Goal: Navigation & Orientation: Find specific page/section

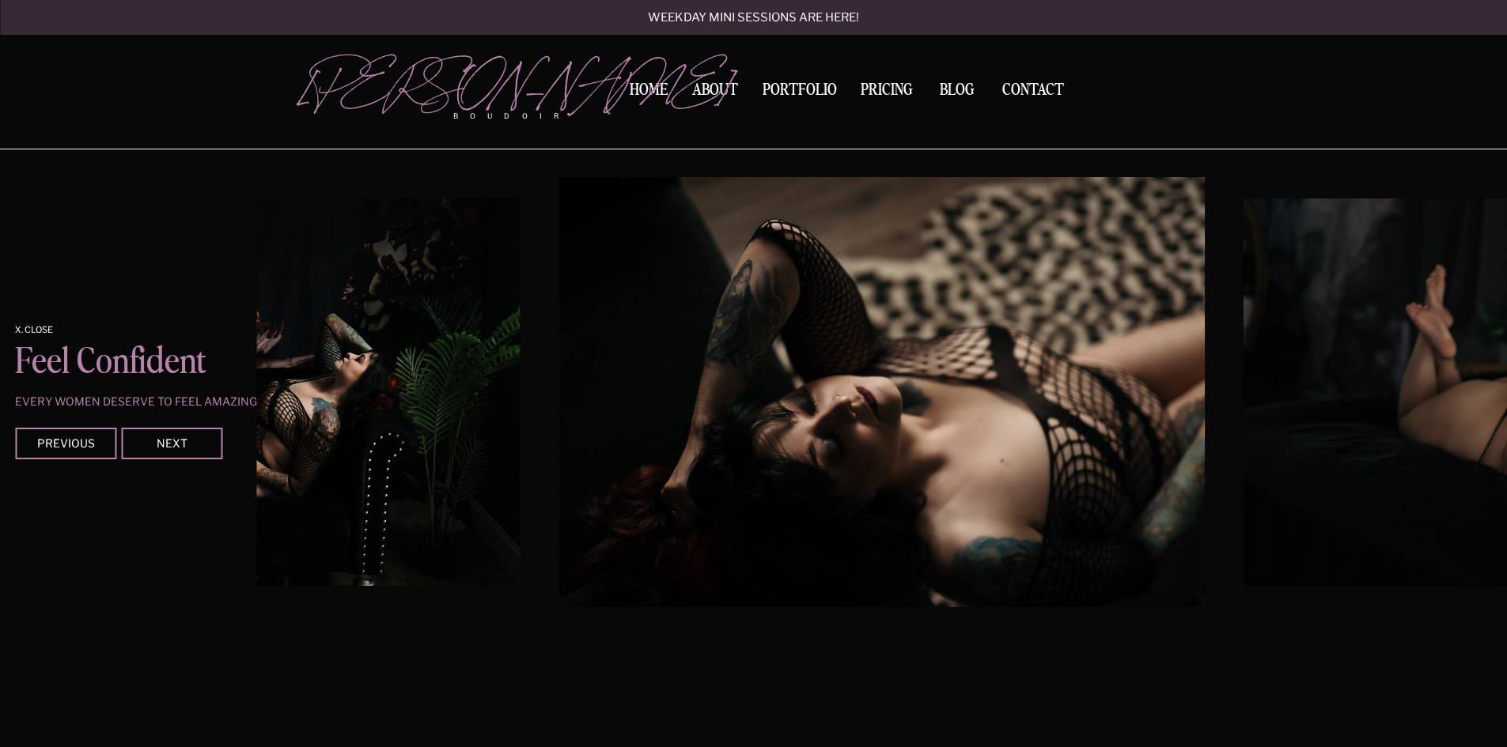
scroll to position [1318, 0]
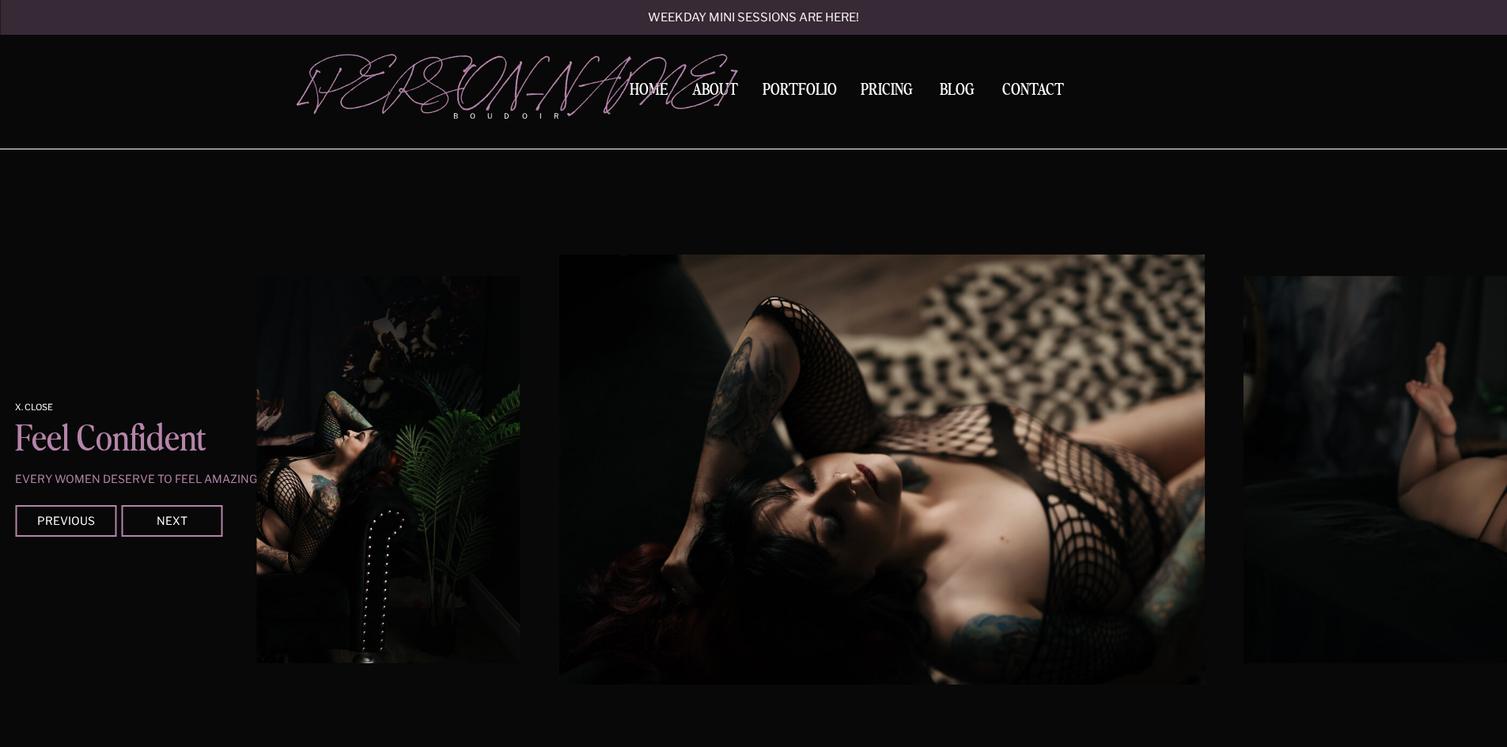
click at [860, 433] on img at bounding box center [881, 470] width 645 height 430
click at [350, 516] on img at bounding box center [229, 470] width 580 height 388
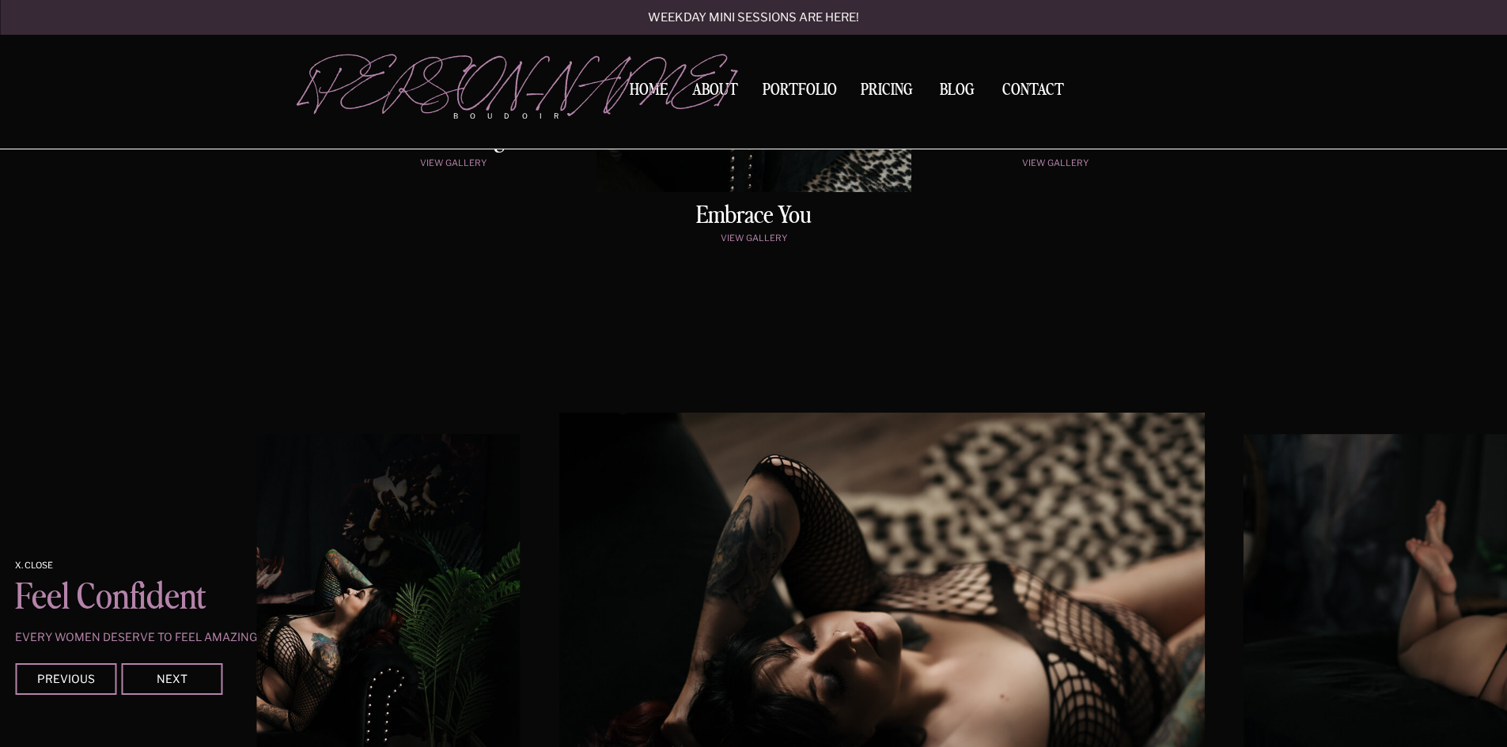
drag, startPoint x: 635, startPoint y: 85, endPoint x: 647, endPoint y: 107, distance: 24.4
click at [635, 85] on nav "Home" at bounding box center [649, 90] width 50 height 17
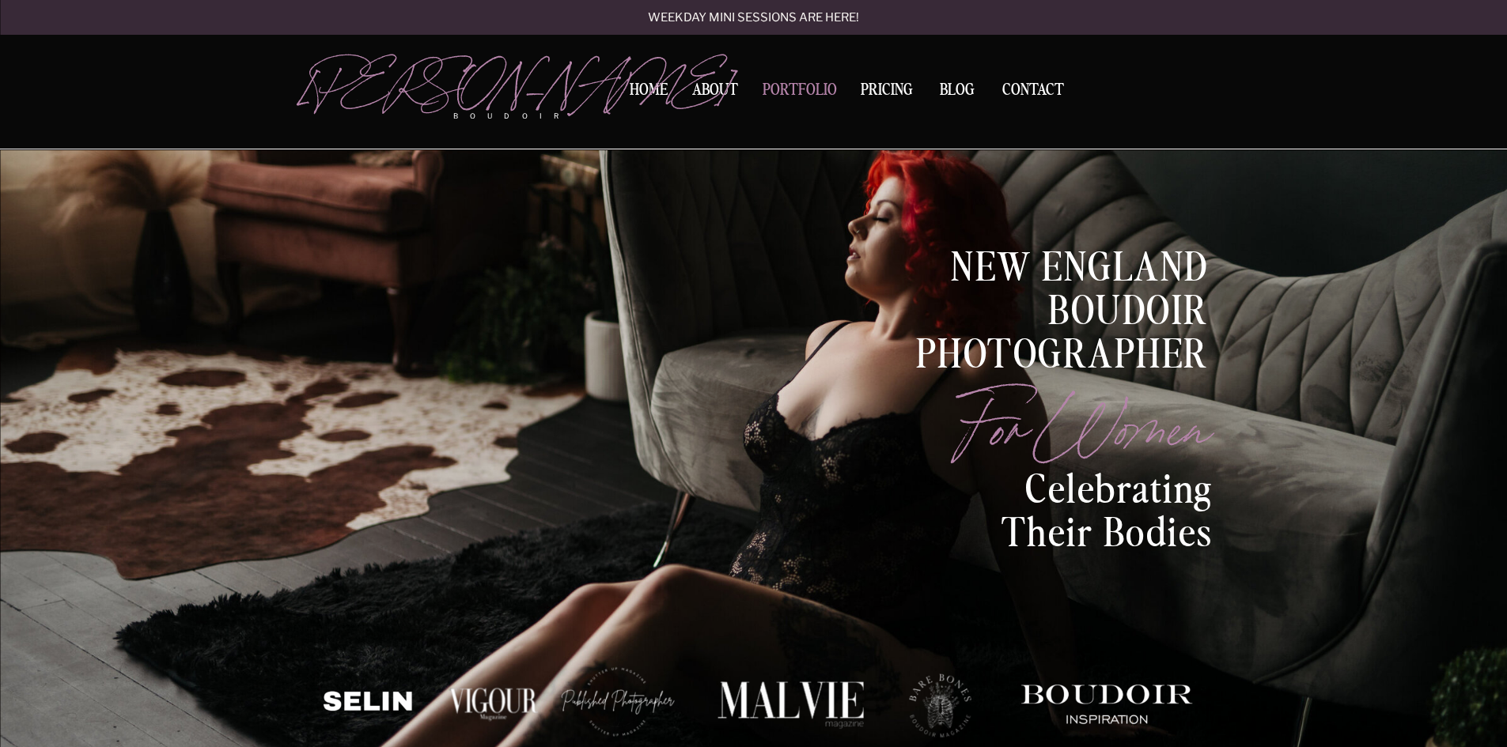
click at [810, 85] on nav "Portfolio" at bounding box center [799, 92] width 85 height 21
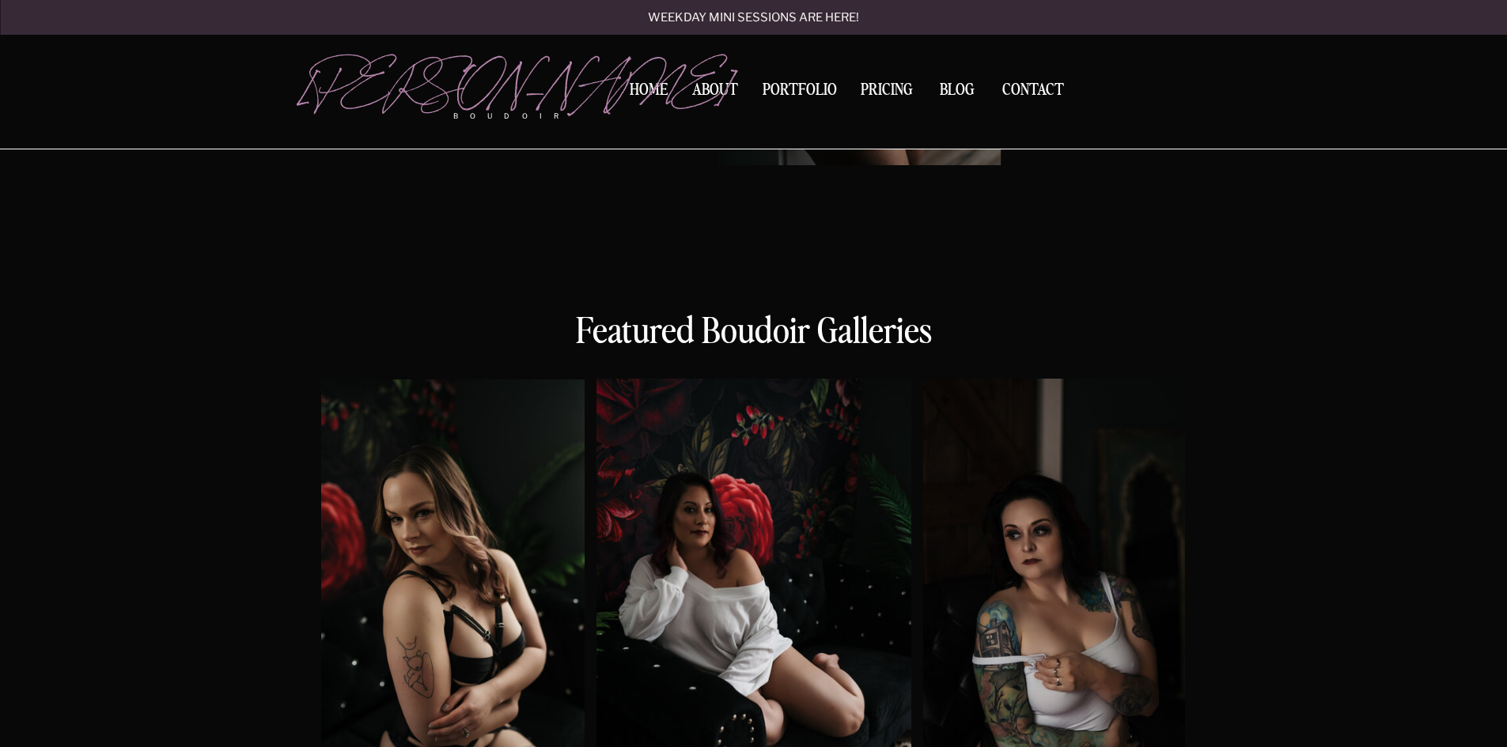
scroll to position [791, 0]
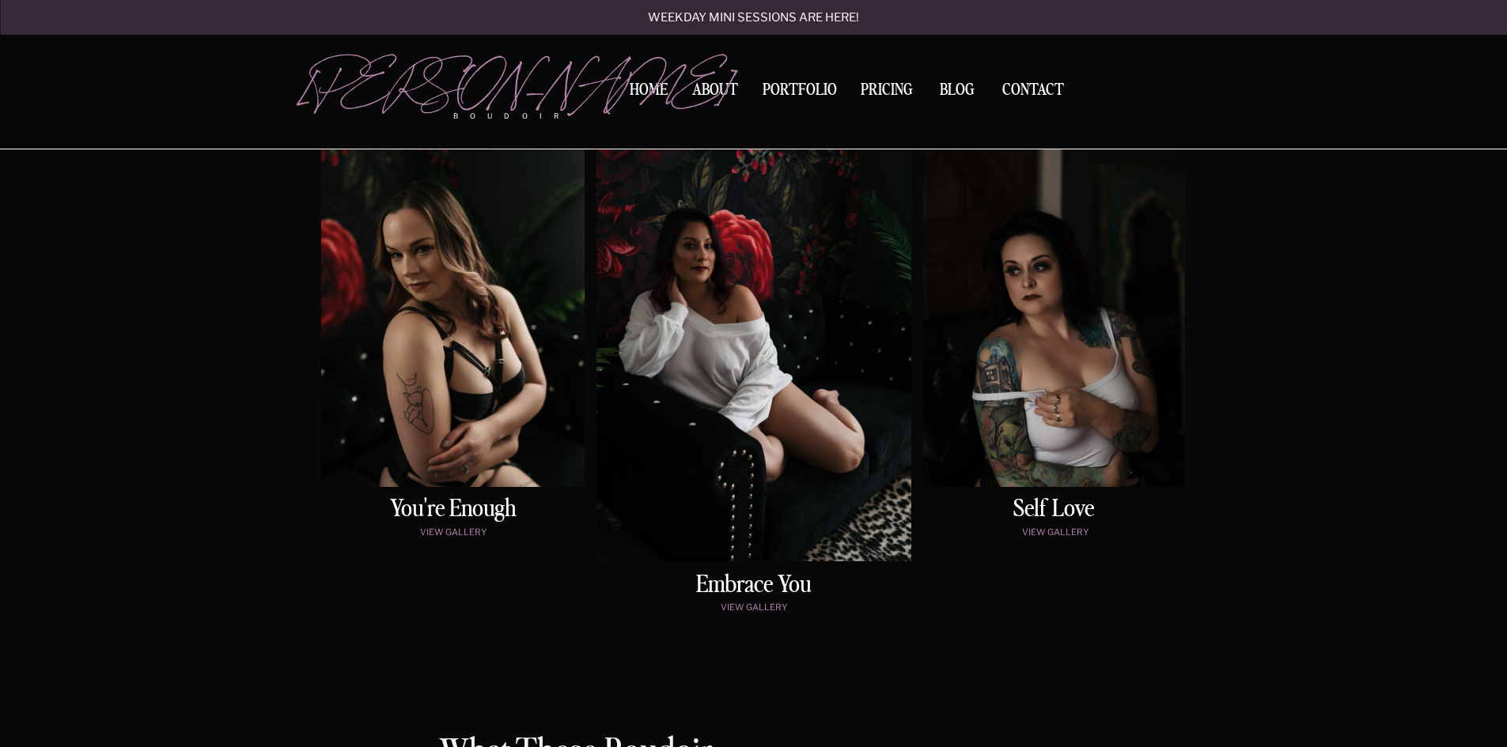
drag, startPoint x: 667, startPoint y: 362, endPoint x: 739, endPoint y: 270, distance: 117.7
click at [739, 270] on div at bounding box center [753, 338] width 315 height 447
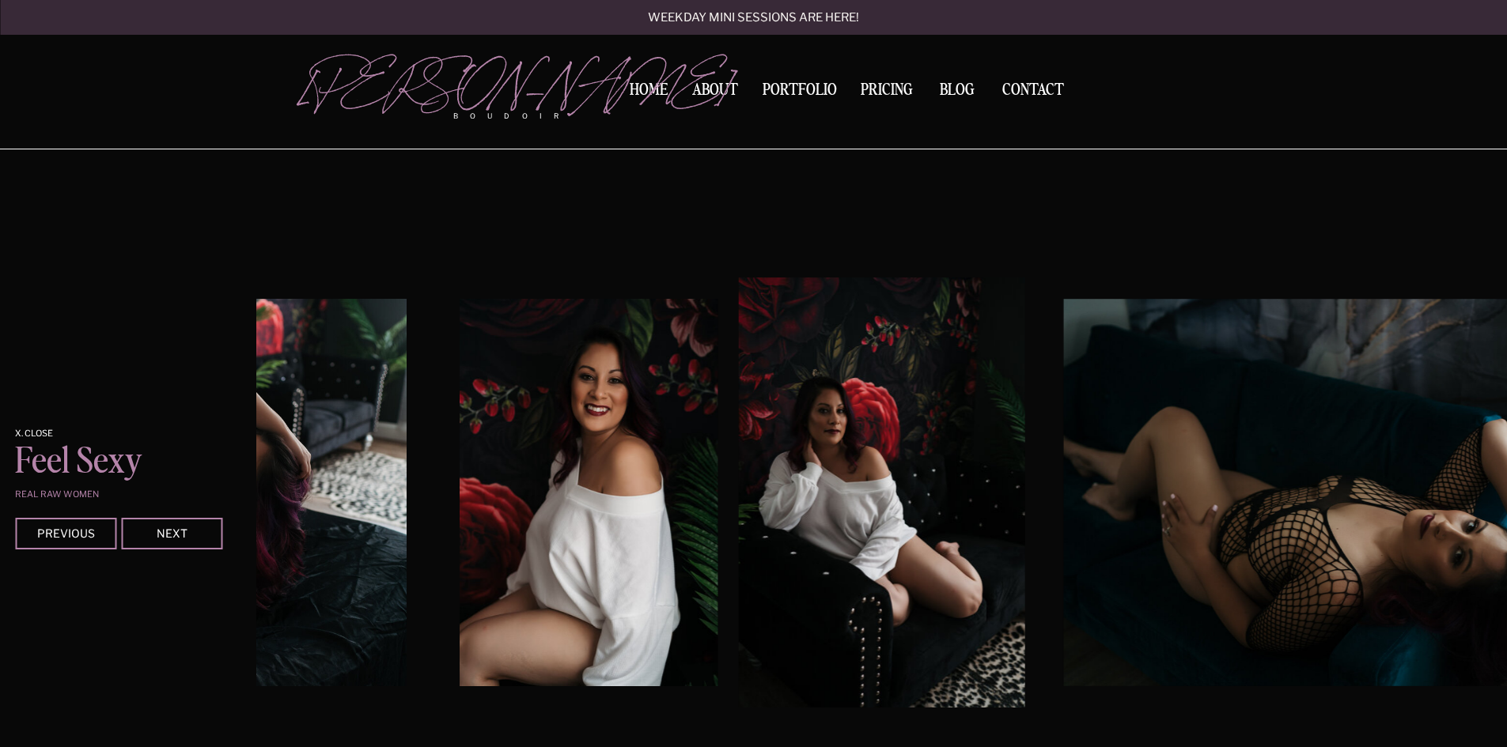
scroll to position [1318, 0]
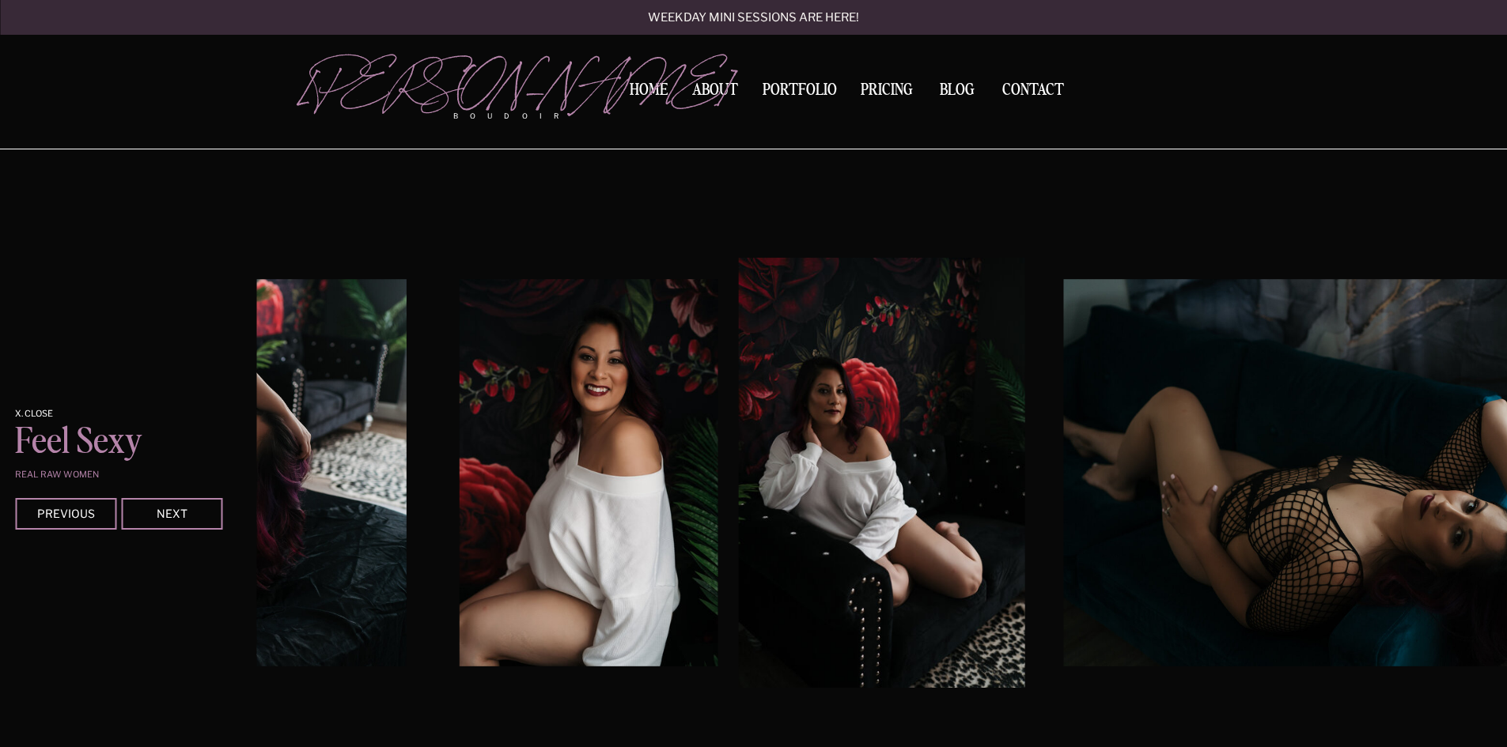
click at [1296, 541] on img at bounding box center [1354, 473] width 580 height 388
click at [180, 642] on div "Contact BLOG Pricing Portfolio About Home boudoir [GEOGRAPHIC_DATA][PERSON_NAME…" at bounding box center [753, 655] width 1507 height 3946
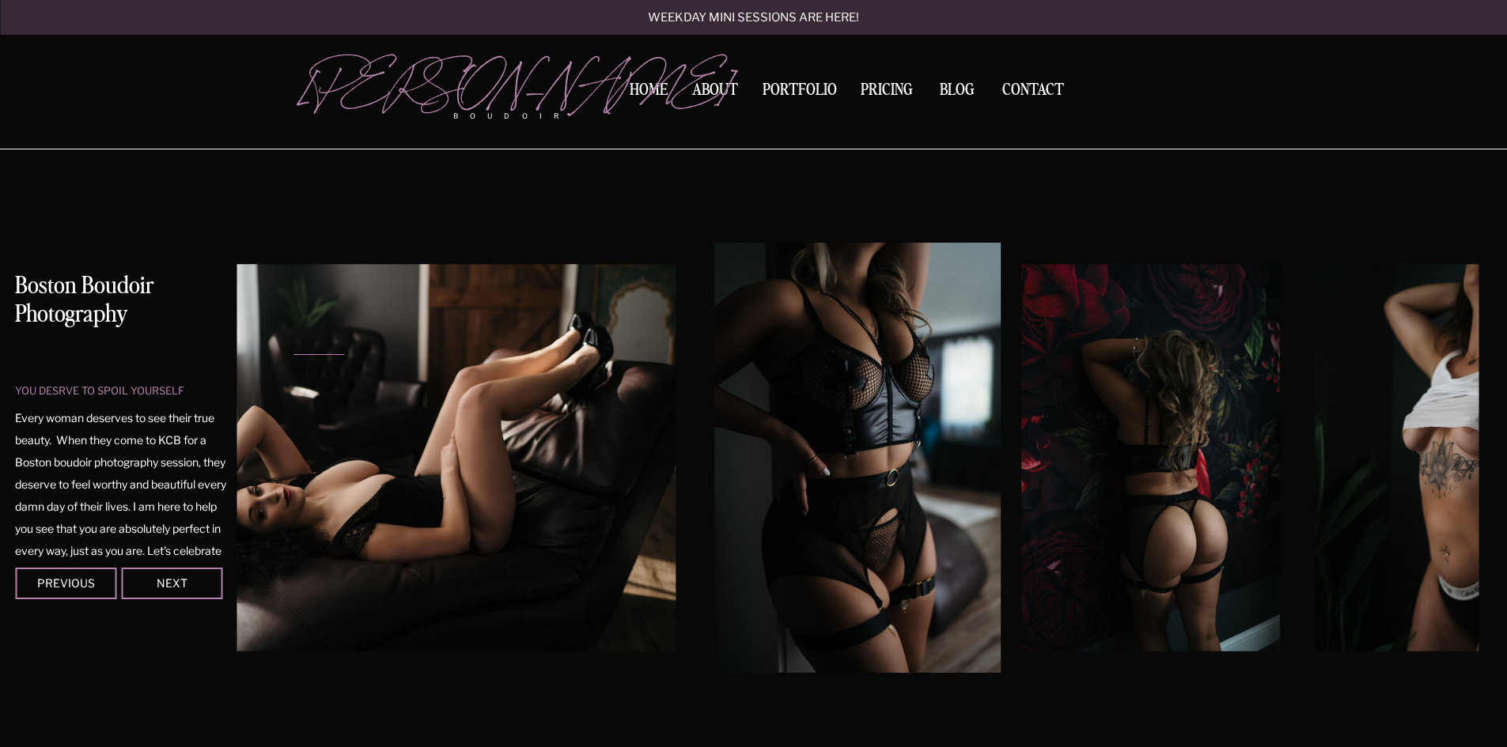
scroll to position [0, 0]
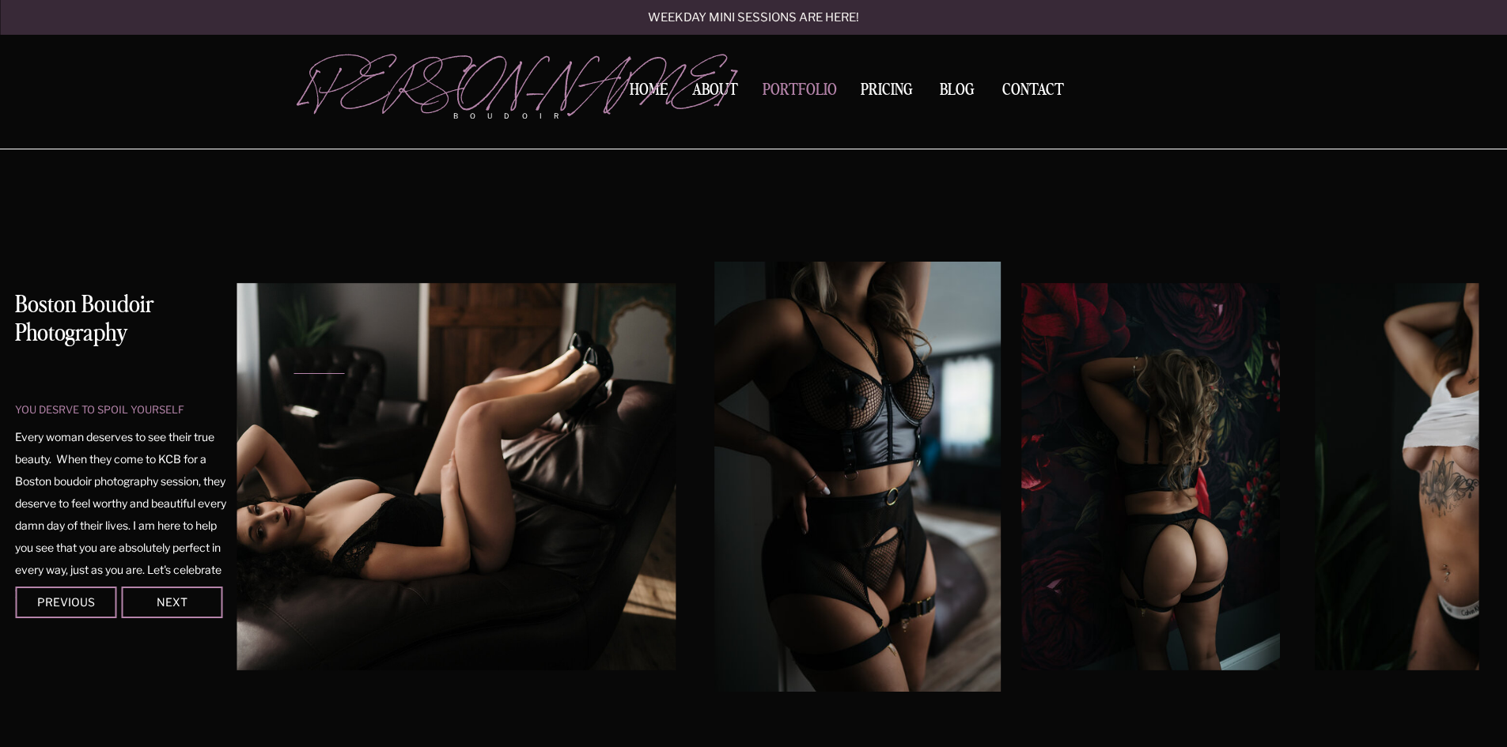
click at [792, 85] on nav "Portfolio" at bounding box center [799, 92] width 85 height 21
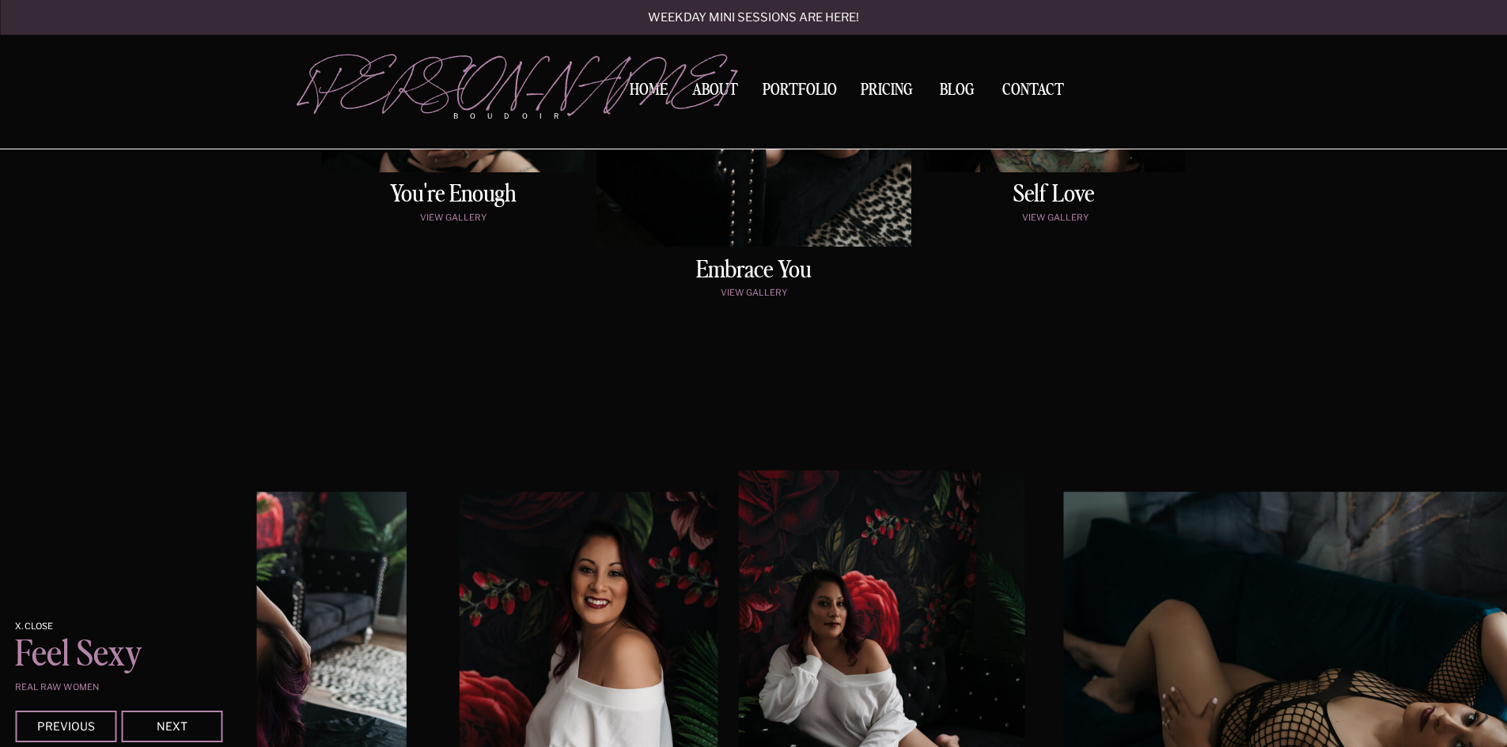
scroll to position [870, 0]
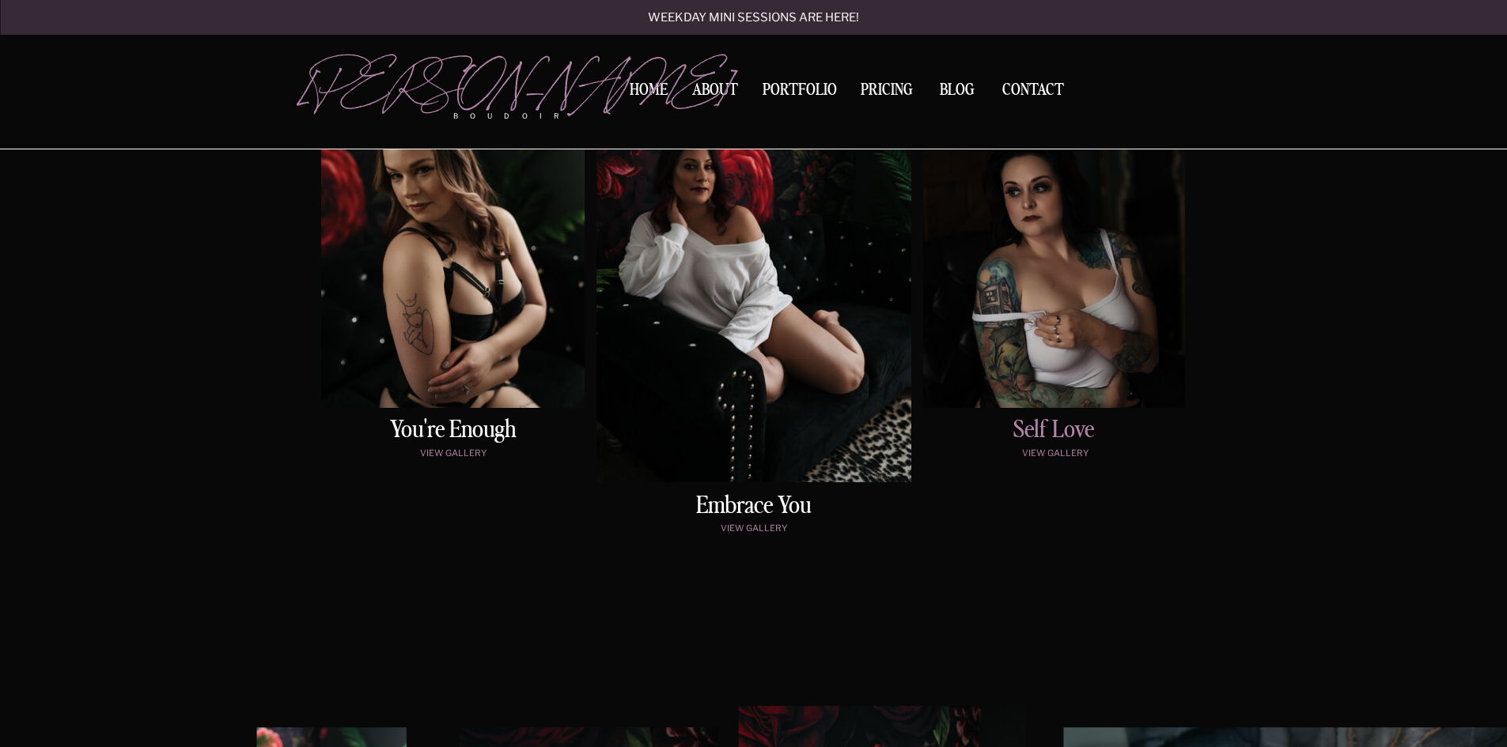
click at [1055, 429] on h2 "Self love" at bounding box center [1054, 431] width 260 height 26
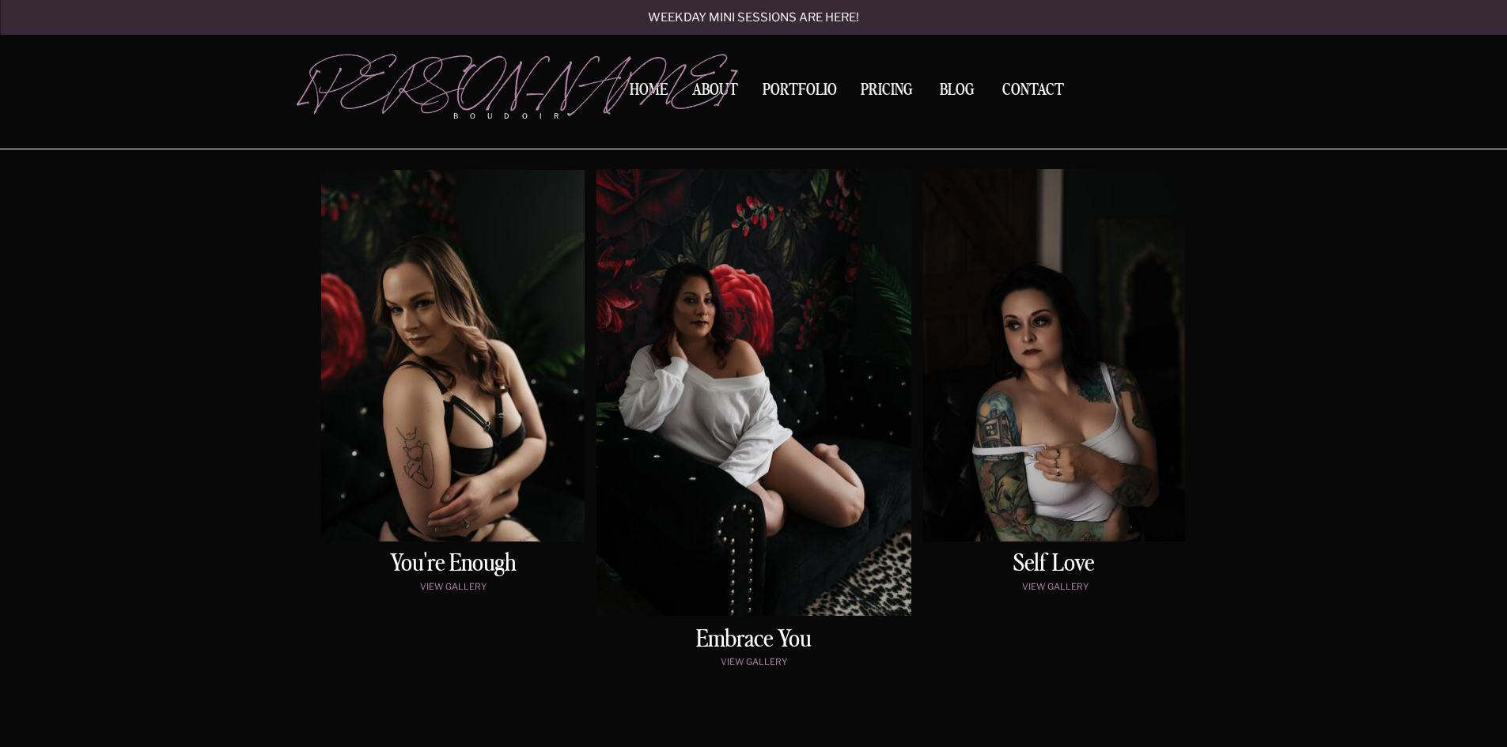
scroll to position [694, 0]
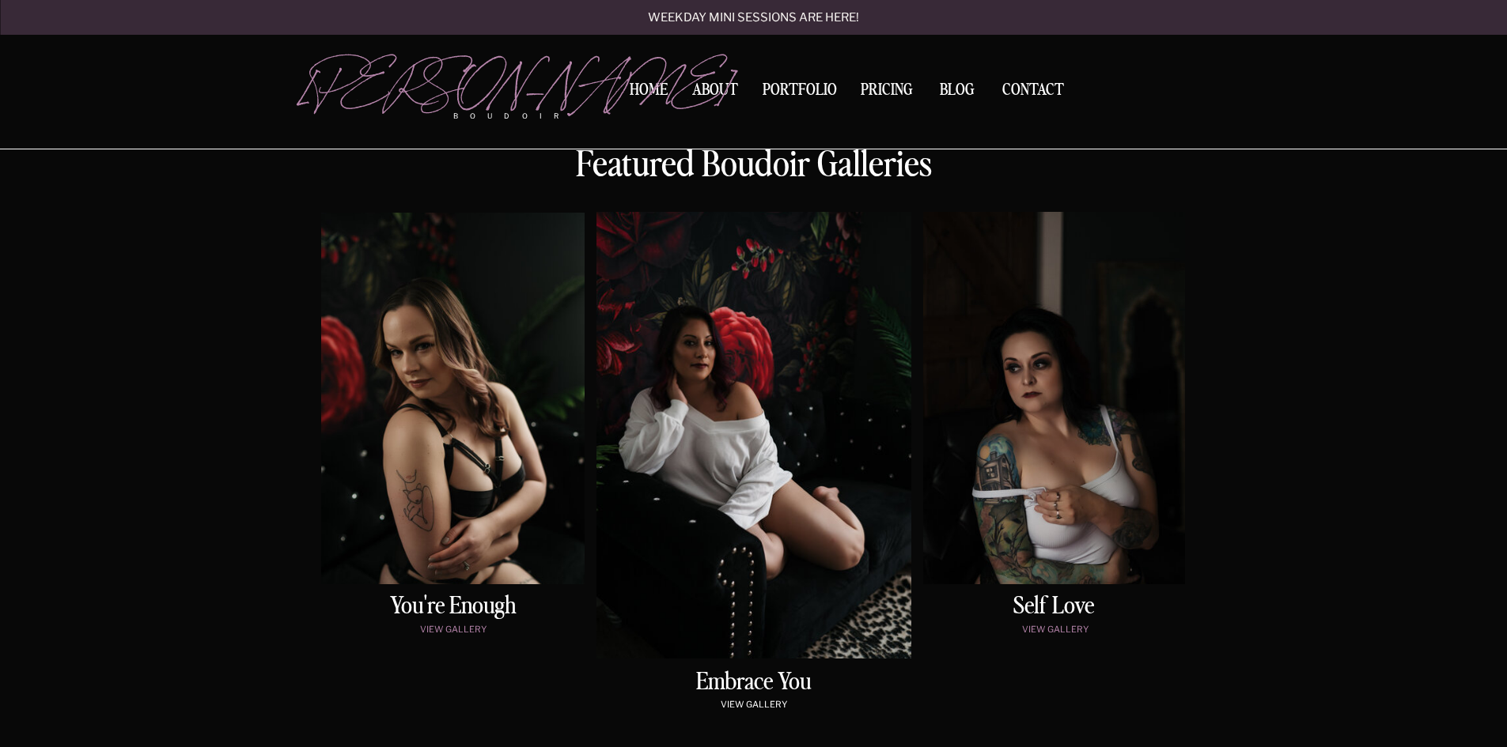
click at [763, 709] on p "view gallery" at bounding box center [754, 706] width 256 height 13
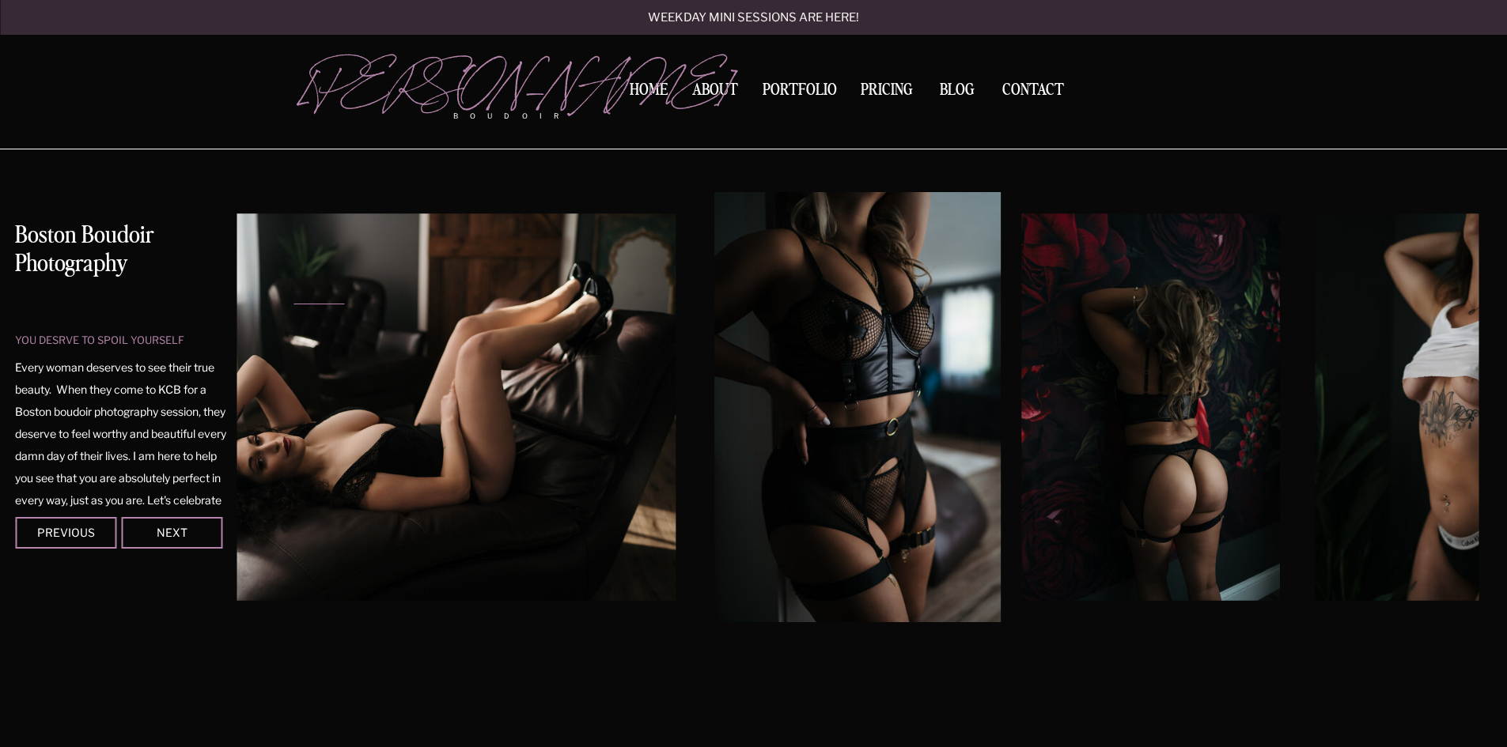
scroll to position [0, 0]
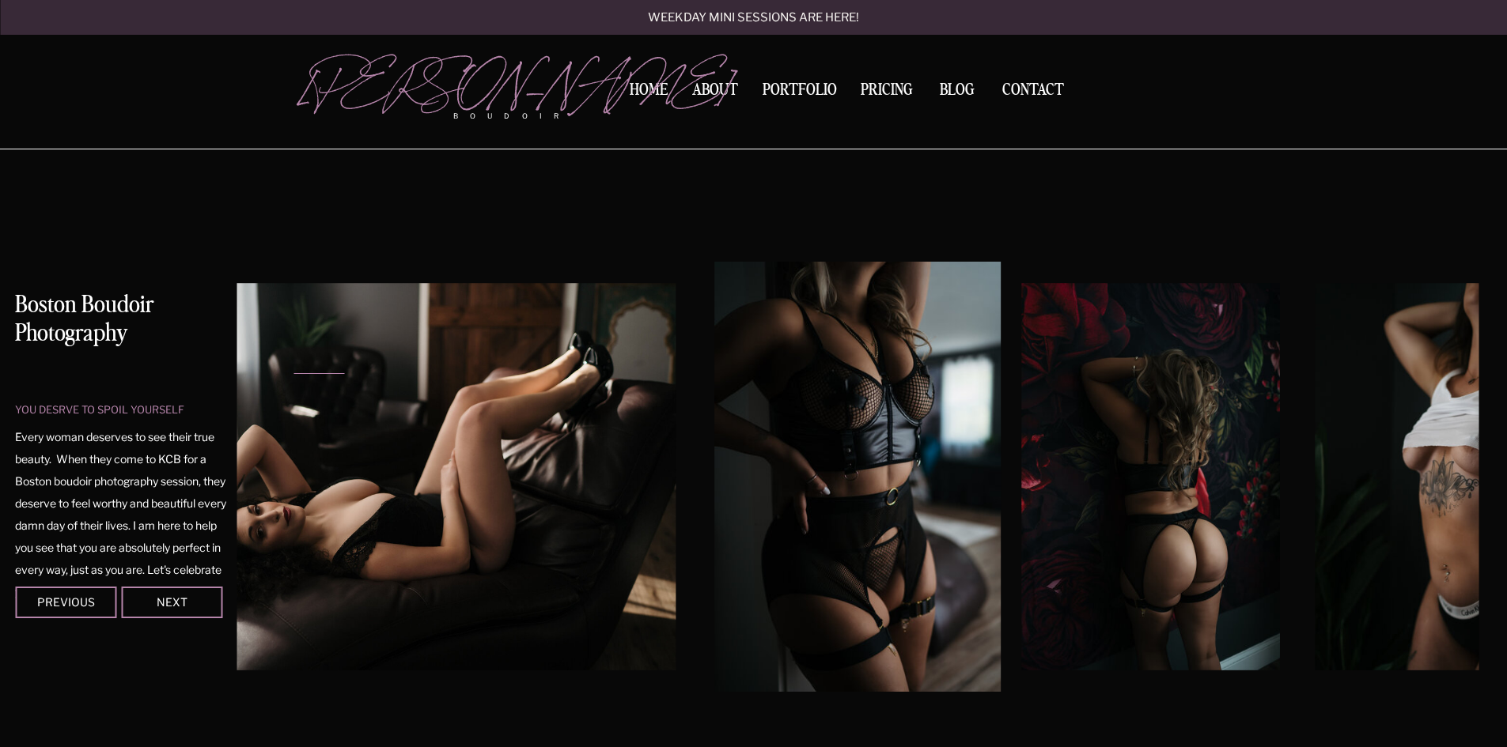
click at [1260, 100] on div at bounding box center [753, 74] width 1507 height 149
